Goal: Find contact information: Find contact information

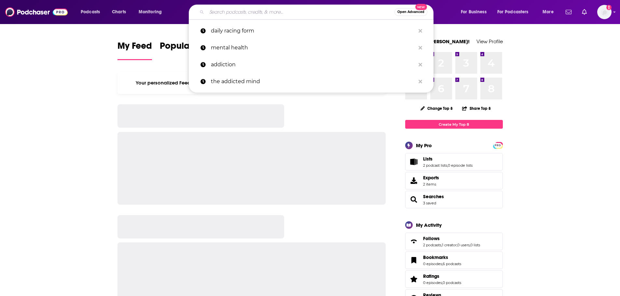
click at [230, 11] on input "Search podcasts, credits, & more..." at bounding box center [301, 12] width 188 height 10
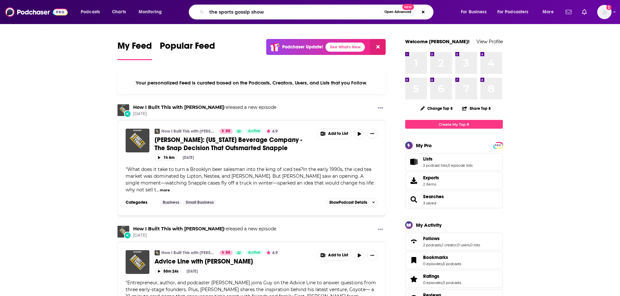
type input "the sports gossip show"
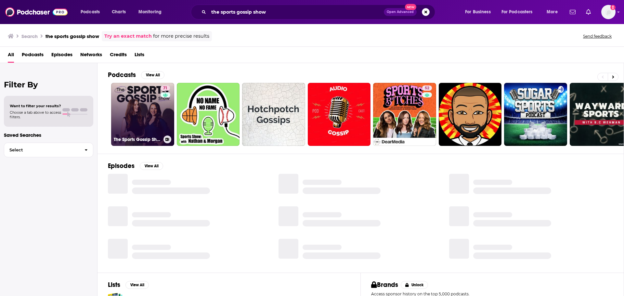
click at [147, 127] on link "71 The Sports Gossip Show" at bounding box center [142, 114] width 63 height 63
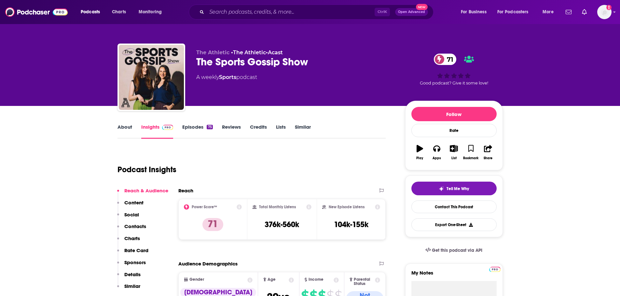
click at [135, 223] on p "Contacts" at bounding box center [135, 226] width 22 height 6
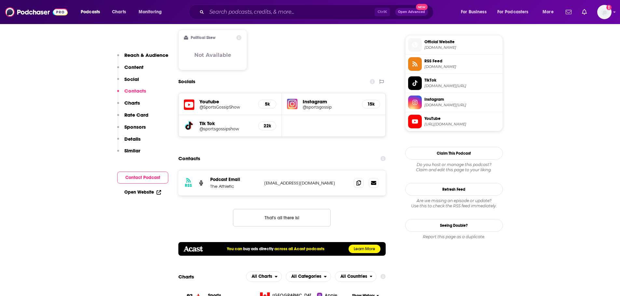
scroll to position [548, 0]
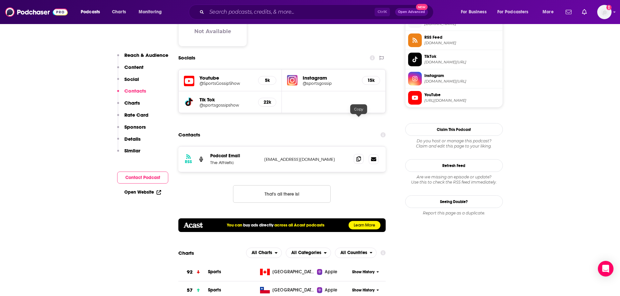
click at [359, 154] on span at bounding box center [359, 159] width 10 height 10
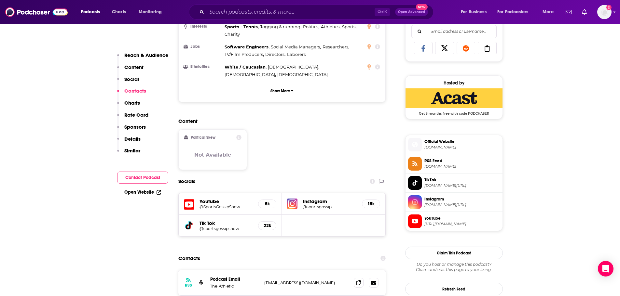
scroll to position [385, 0]
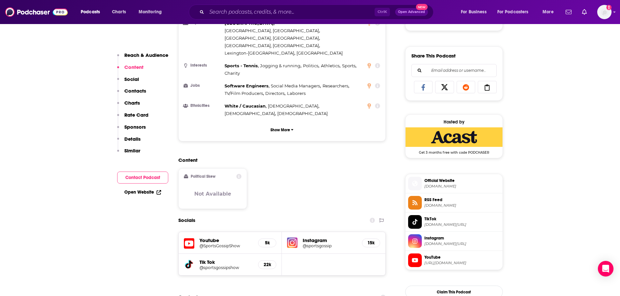
drag, startPoint x: 304, startPoint y: 204, endPoint x: 299, endPoint y: 151, distance: 52.9
click at [294, 157] on div "Content Political Skew Not Available" at bounding box center [282, 186] width 208 height 58
drag, startPoint x: 318, startPoint y: 201, endPoint x: 311, endPoint y: 200, distance: 7.0
click at [311, 237] on h5 "Instagram" at bounding box center [329, 240] width 54 height 6
click at [313, 244] on h5 "@sportsgossip" at bounding box center [329, 246] width 54 height 5
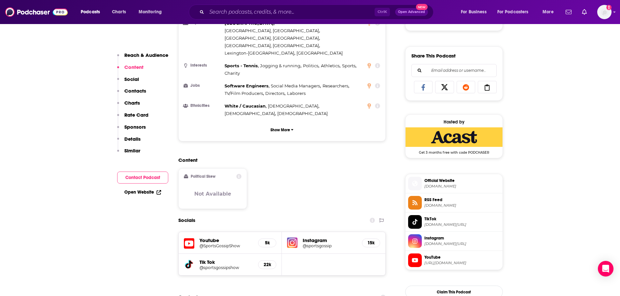
click at [212, 237] on h5 "Youtube" at bounding box center [226, 240] width 54 height 6
click at [210, 244] on h5 "@SportsGossipShow" at bounding box center [226, 246] width 54 height 5
click at [221, 265] on h5 "@sportsgossipshow" at bounding box center [226, 267] width 54 height 5
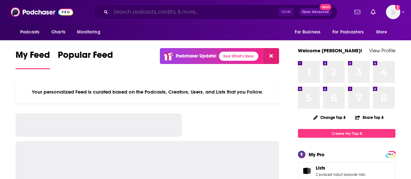
drag, startPoint x: 0, startPoint y: 0, endPoint x: 182, endPoint y: 12, distance: 182.9
click at [182, 12] on input "Search podcasts, credits, & more..." at bounding box center [195, 12] width 168 height 10
paste input "Superwomen with [PERSON_NAME]"
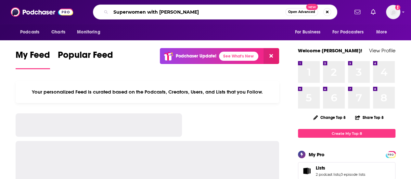
type input "Superwomen with [PERSON_NAME]"
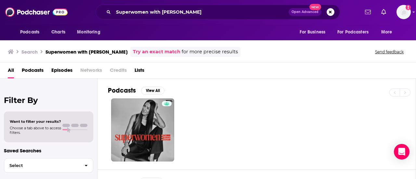
click at [368, 94] on div "Podcasts View All" at bounding box center [262, 93] width 308 height 12
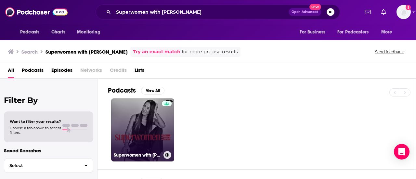
click at [135, 128] on link "Superwomen with [PERSON_NAME]" at bounding box center [142, 130] width 63 height 63
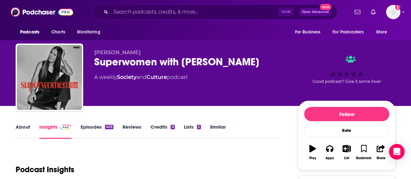
click at [98, 128] on link "Episodes 405" at bounding box center [97, 131] width 33 height 15
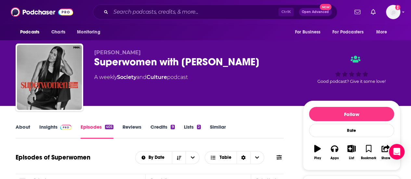
click at [48, 130] on link "Insights" at bounding box center [55, 131] width 32 height 15
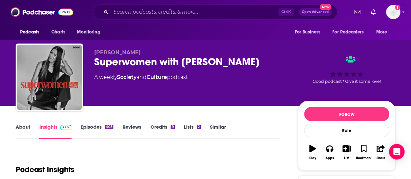
scroll to position [130, 0]
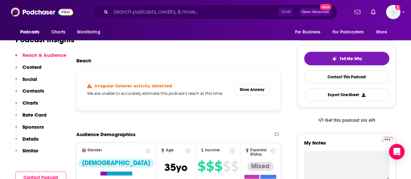
click at [28, 88] on p "Contacts" at bounding box center [33, 91] width 22 height 6
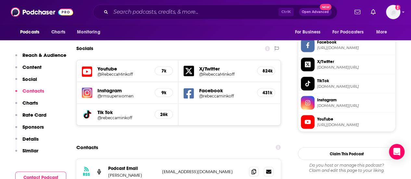
scroll to position [580, 0]
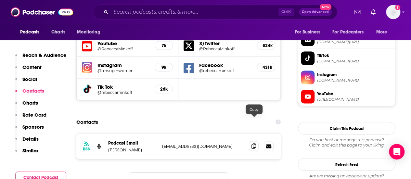
click at [254, 143] on icon at bounding box center [254, 145] width 5 height 5
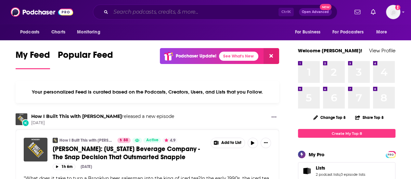
click at [168, 13] on input "Search podcasts, credits, & more..." at bounding box center [195, 12] width 168 height 10
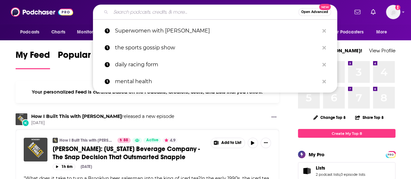
paste input "Takin' Care of [DEMOGRAPHIC_DATA] Business"
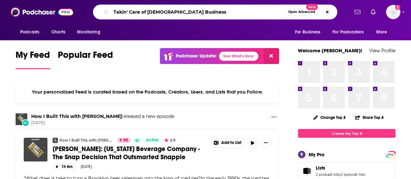
type input "Takin' Care of [DEMOGRAPHIC_DATA] Business"
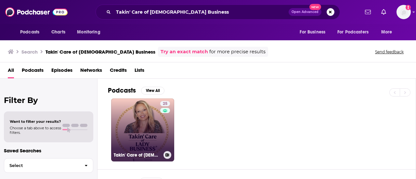
click at [146, 121] on link "25 Takin' Care of [DEMOGRAPHIC_DATA] Business®" at bounding box center [142, 130] width 63 height 63
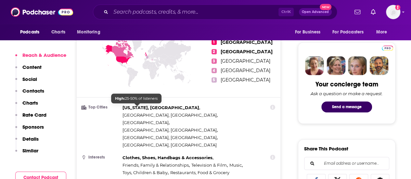
scroll to position [293, 0]
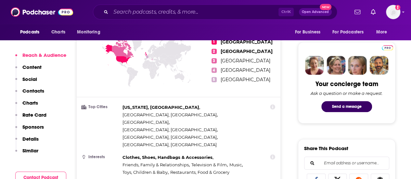
click at [34, 92] on p "Contacts" at bounding box center [33, 91] width 22 height 6
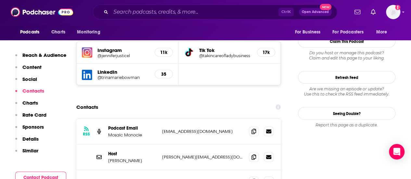
scroll to position [585, 0]
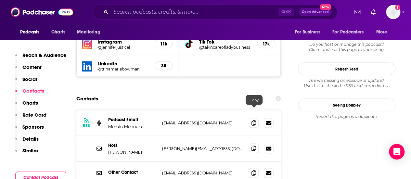
click at [253, 146] on icon at bounding box center [254, 148] width 5 height 5
click at [253, 170] on icon at bounding box center [254, 172] width 5 height 5
click at [254, 120] on icon at bounding box center [254, 122] width 5 height 5
click at [131, 9] on input "Search podcasts, credits, & more..." at bounding box center [195, 12] width 168 height 10
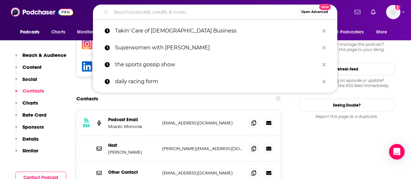
paste input "The Powerhouse Diaries"
type input "The Powerhouse Diaries"
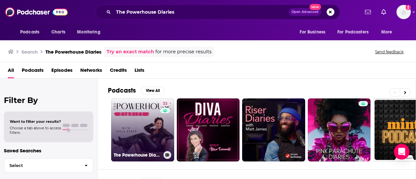
click at [153, 123] on link "33 The Powerhouse Diaries" at bounding box center [142, 130] width 63 height 63
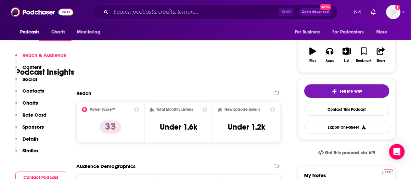
scroll to position [260, 0]
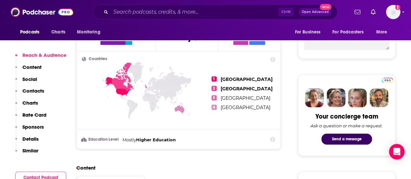
click at [32, 90] on p "Contacts" at bounding box center [33, 91] width 22 height 6
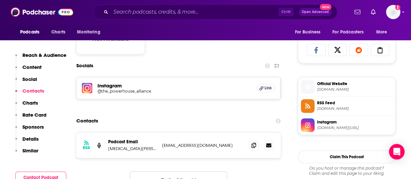
scroll to position [447, 0]
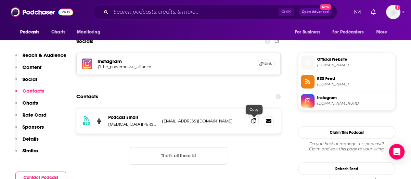
click at [256, 119] on icon at bounding box center [254, 120] width 5 height 5
click at [144, 12] on input "Search podcasts, credits, & more..." at bounding box center [195, 12] width 168 height 10
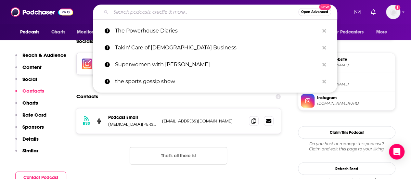
paste input "The Dream Bigger Podcast"
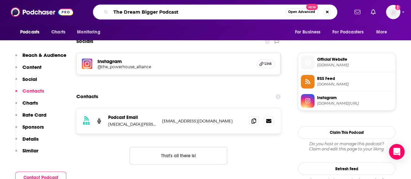
type input "The Dream Bigger Podcast"
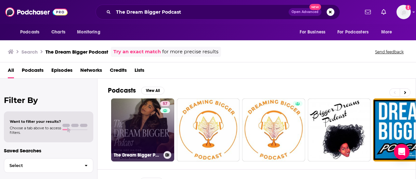
click at [139, 132] on link "57 The Dream Bigger Podcast" at bounding box center [142, 130] width 63 height 63
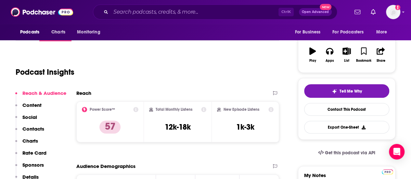
scroll to position [65, 0]
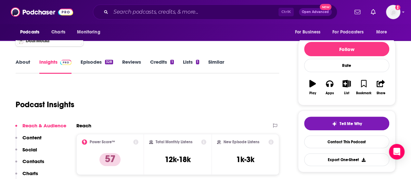
click at [40, 162] on p "Contacts" at bounding box center [33, 161] width 22 height 6
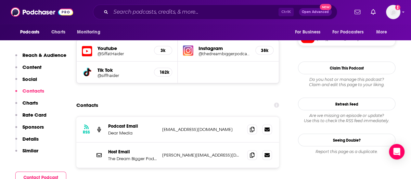
scroll to position [605, 0]
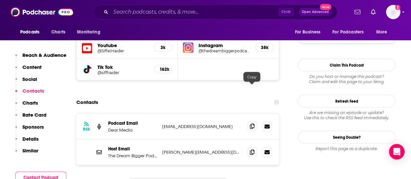
click at [253, 124] on icon at bounding box center [252, 126] width 5 height 5
click at [254, 124] on icon at bounding box center [254, 126] width 5 height 5
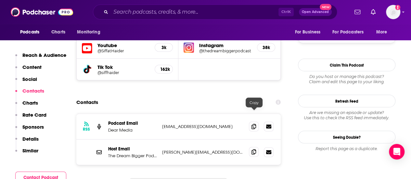
click at [250, 147] on span at bounding box center [254, 152] width 10 height 10
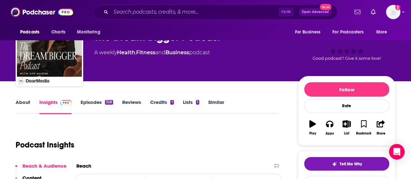
scroll to position [0, 0]
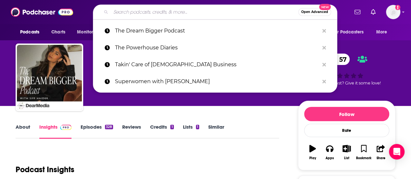
click at [150, 12] on input "Search podcasts, credits, & more..." at bounding box center [205, 12] width 188 height 10
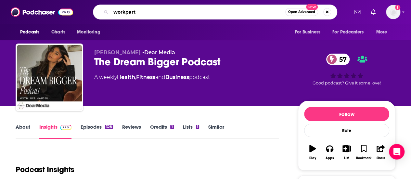
type input "workparty"
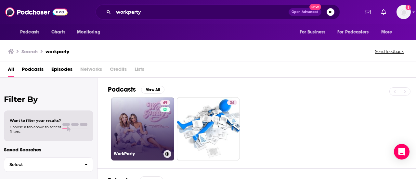
click at [139, 113] on link "49 WorkParty" at bounding box center [142, 129] width 63 height 63
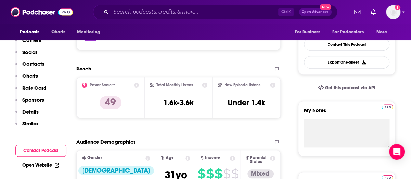
scroll to position [65, 0]
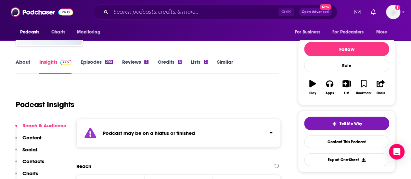
click at [88, 69] on link "Episodes 290" at bounding box center [97, 66] width 33 height 15
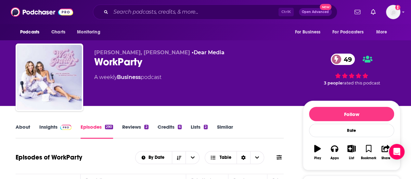
click at [28, 127] on link "About" at bounding box center [23, 131] width 15 height 15
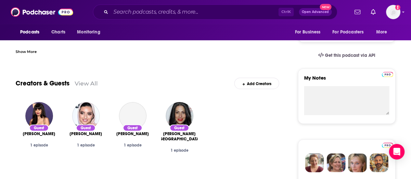
scroll to position [65, 0]
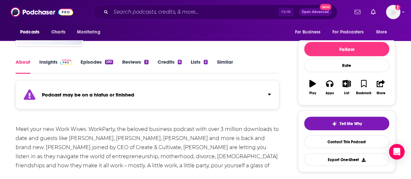
click at [63, 66] on link "Insights" at bounding box center [55, 66] width 32 height 15
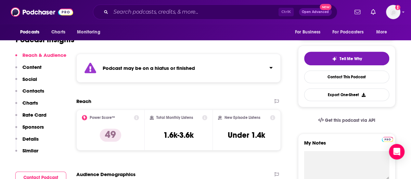
click at [37, 95] on button "Contacts" at bounding box center [29, 94] width 29 height 12
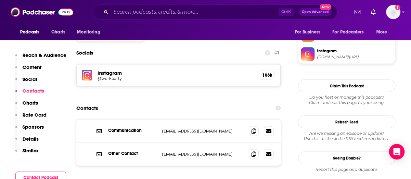
scroll to position [616, 0]
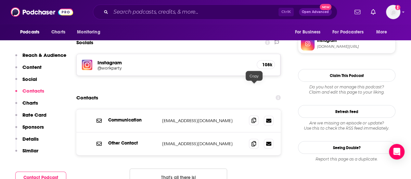
click at [255, 115] on span at bounding box center [254, 120] width 10 height 10
click at [255, 141] on icon at bounding box center [254, 143] width 5 height 5
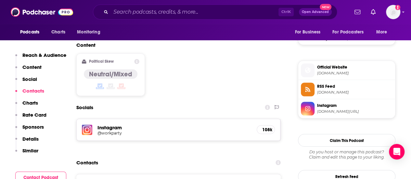
click at [328, 102] on span "Instagram" at bounding box center [354, 105] width 75 height 6
click at [113, 19] on div "Ctrl K Open Advanced New" at bounding box center [215, 12] width 245 height 15
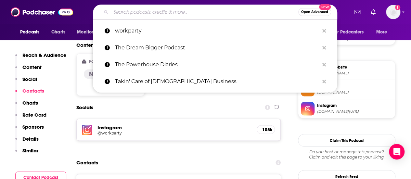
click at [116, 12] on input "Search podcasts, credits, & more..." at bounding box center [205, 12] width 188 height 10
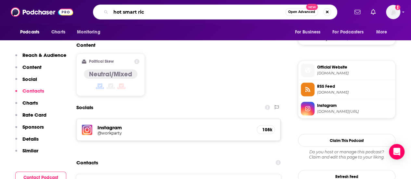
type input "hot smart rich"
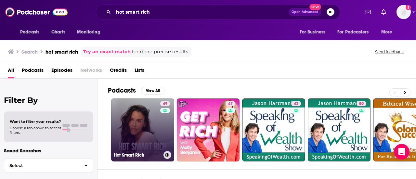
click at [130, 125] on link "49 Hot Smart Rich" at bounding box center [142, 130] width 63 height 63
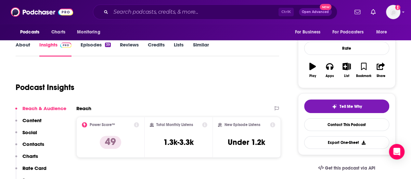
scroll to position [98, 0]
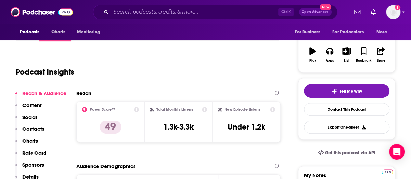
click at [34, 127] on p "Contacts" at bounding box center [33, 129] width 22 height 6
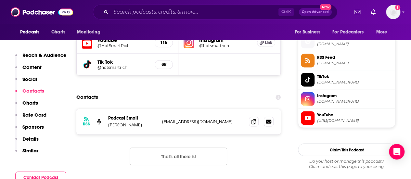
scroll to position [469, 0]
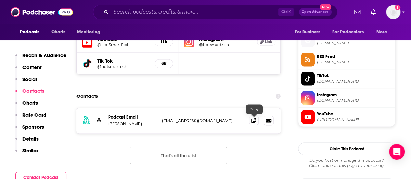
click at [254, 119] on icon at bounding box center [254, 120] width 5 height 5
click at [328, 98] on span "[DOMAIN_NAME][URL]" at bounding box center [354, 100] width 75 height 5
click at [119, 10] on input "Search podcasts, credits, & more..." at bounding box center [195, 12] width 168 height 10
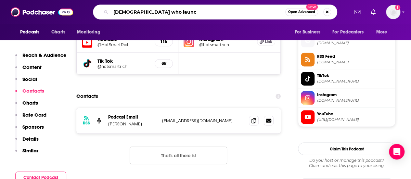
type input "[DEMOGRAPHIC_DATA] who launch"
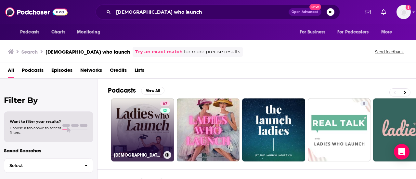
click at [143, 122] on link "67 [DEMOGRAPHIC_DATA] Who Launch" at bounding box center [142, 130] width 63 height 63
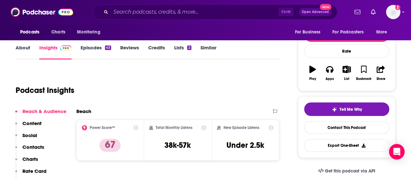
scroll to position [98, 0]
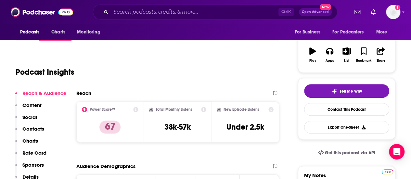
click at [41, 127] on p "Contacts" at bounding box center [33, 129] width 22 height 6
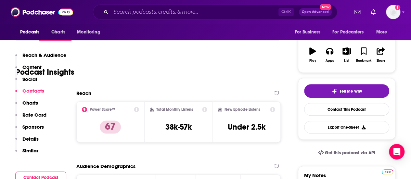
scroll to position [548, 0]
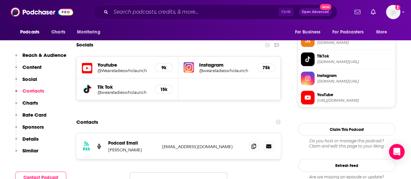
click at [184, 144] on p "[EMAIL_ADDRESS][DOMAIN_NAME]" at bounding box center [203, 147] width 82 height 6
click at [253, 143] on icon at bounding box center [254, 145] width 5 height 5
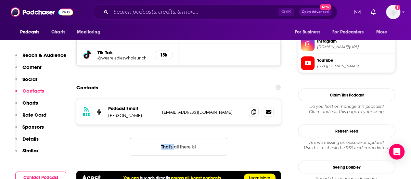
scroll to position [581, 0]
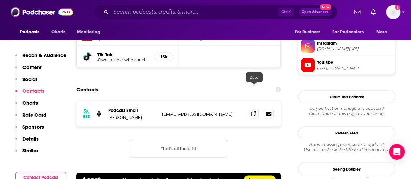
click at [255, 111] on icon at bounding box center [254, 113] width 5 height 5
click at [168, 18] on div "Ctrl K Open Advanced New" at bounding box center [215, 12] width 245 height 15
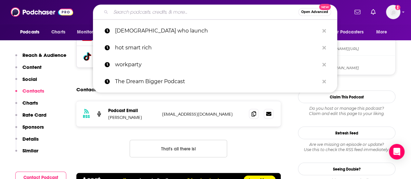
click at [168, 15] on input "Search podcasts, credits, & more..." at bounding box center [205, 12] width 188 height 10
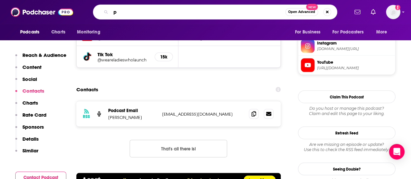
type input "p1"
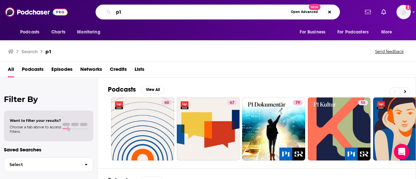
click at [156, 9] on input "p1" at bounding box center [201, 12] width 175 height 10
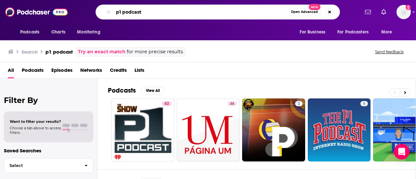
click at [163, 11] on input "p1 podcast" at bounding box center [201, 12] width 175 height 10
type input "p1 with [PERSON_NAME] and [PERSON_NAME]"
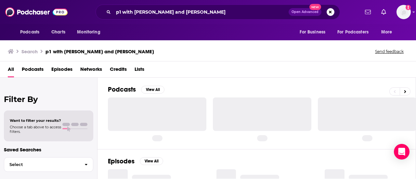
click at [187, 45] on div "Search p1 with [PERSON_NAME] and [PERSON_NAME] feedback" at bounding box center [208, 50] width 416 height 22
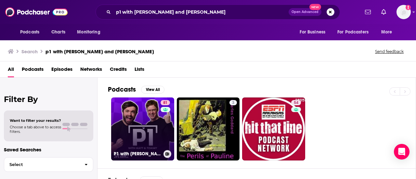
click at [154, 116] on link "81 P1 with [PERSON_NAME] and [PERSON_NAME]" at bounding box center [142, 129] width 63 height 63
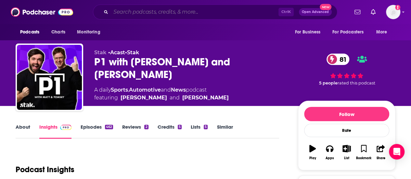
click at [148, 14] on input "Search podcasts, credits, & more..." at bounding box center [195, 12] width 168 height 10
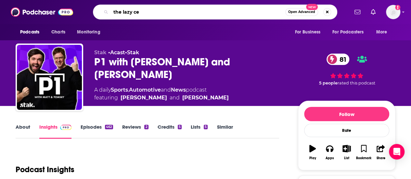
type input "the lazy ceo"
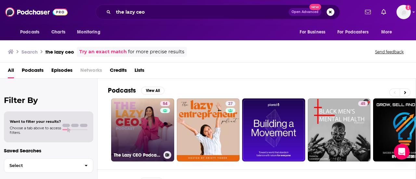
click at [135, 129] on link "54 The Lazy CEO Podcast with [PERSON_NAME]" at bounding box center [142, 130] width 63 height 63
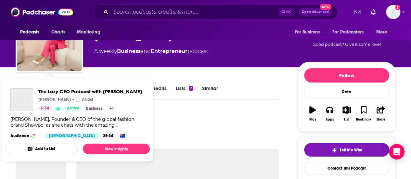
scroll to position [98, 0]
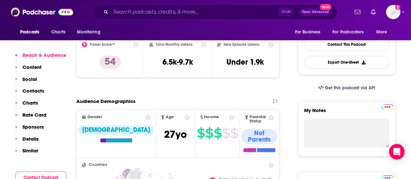
click at [30, 91] on p "Contacts" at bounding box center [33, 91] width 22 height 6
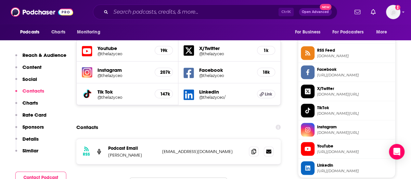
scroll to position [425, 0]
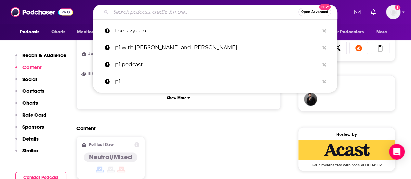
click at [136, 17] on input "Search podcasts, credits, & more..." at bounding box center [205, 12] width 188 height 10
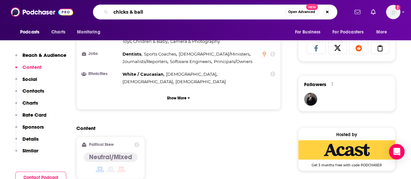
type input "chicks & balls"
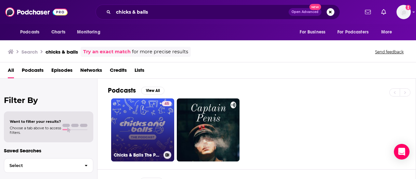
click at [147, 124] on link "45 Chicks & Balls The Podcast" at bounding box center [142, 130] width 63 height 63
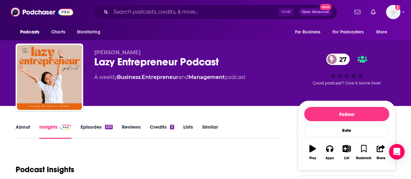
click at [94, 130] on link "Episodes 223" at bounding box center [97, 131] width 32 height 15
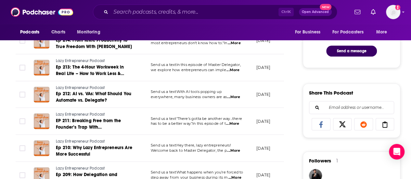
scroll to position [293, 0]
